Goal: Check status: Check status

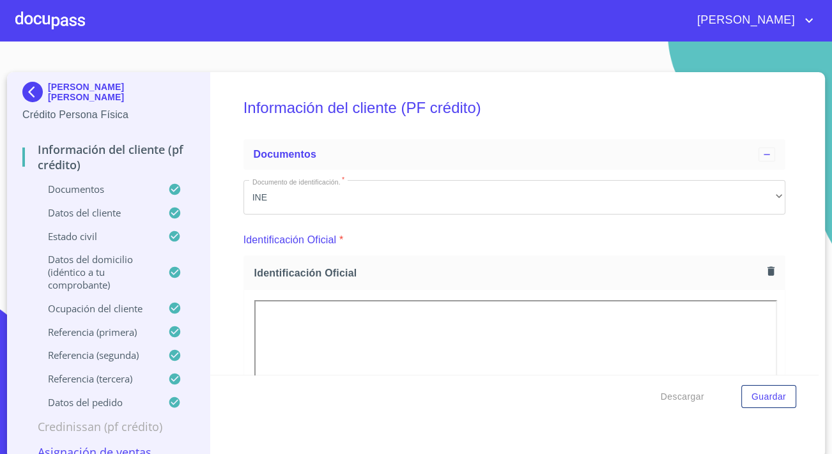
scroll to position [813, 0]
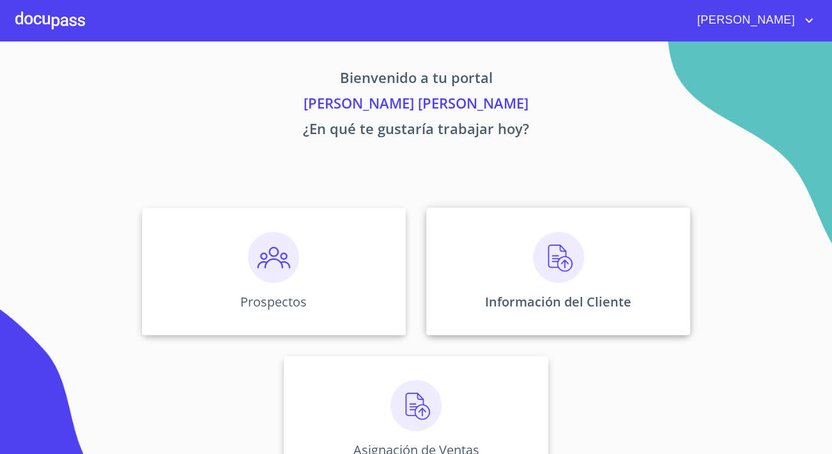
click at [553, 299] on p "Información del Cliente" at bounding box center [558, 301] width 146 height 17
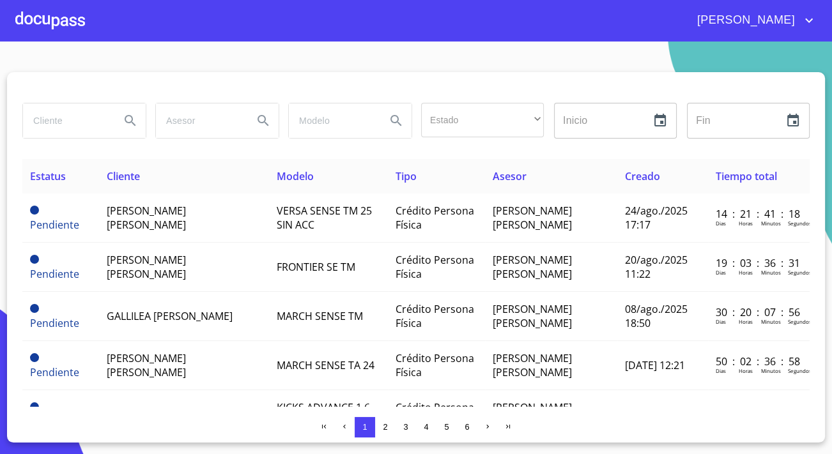
click at [105, 116] on input "search" at bounding box center [66, 121] width 87 height 35
type input "cesar eduardo"
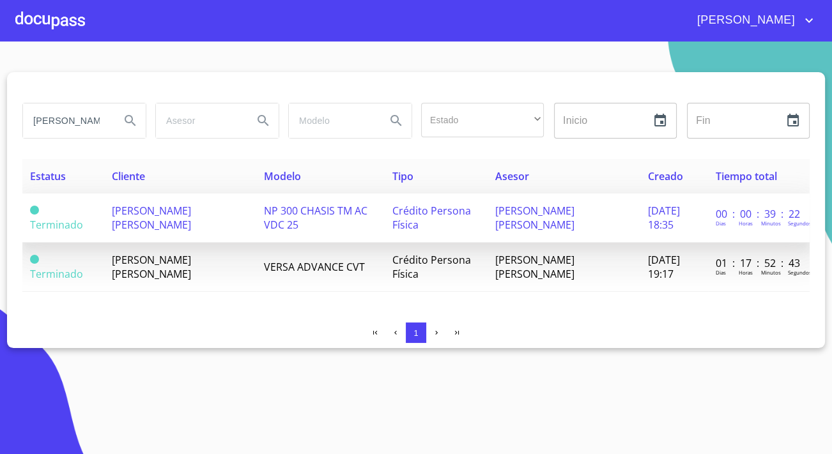
click at [181, 226] on td "[PERSON_NAME] [PERSON_NAME]" at bounding box center [180, 218] width 152 height 49
